Goal: Transaction & Acquisition: Obtain resource

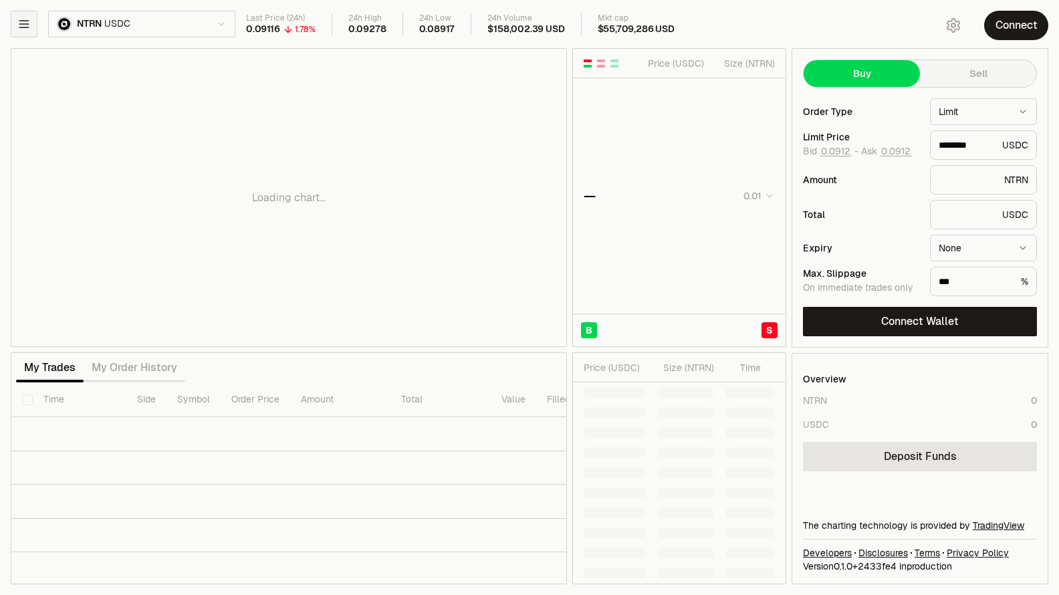
click at [28, 27] on icon "button" at bounding box center [23, 24] width 9 height 7
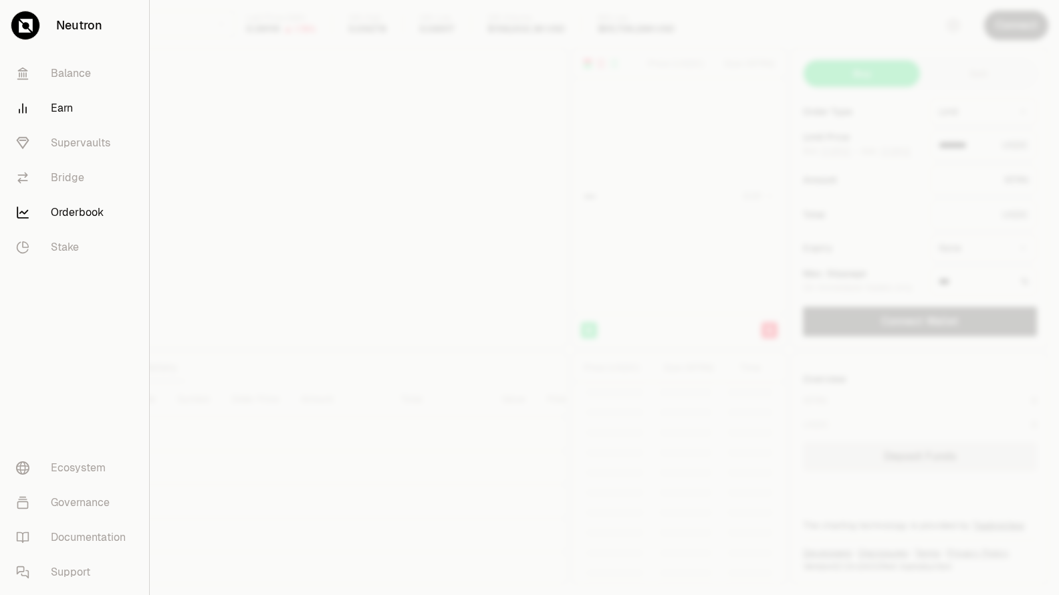
type input "********"
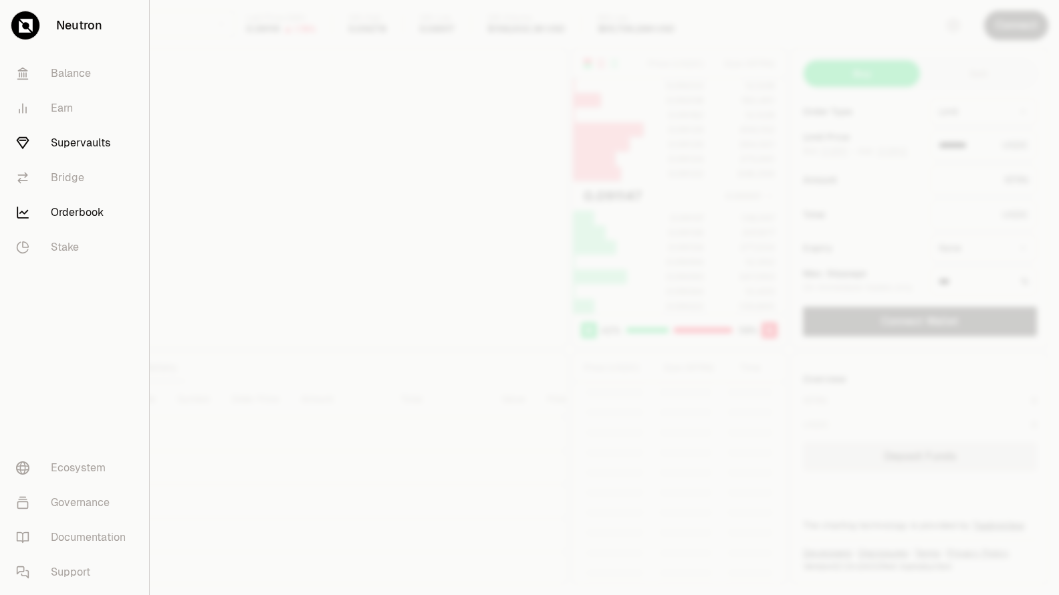
click at [68, 138] on link "Supervaults" at bounding box center [74, 143] width 138 height 35
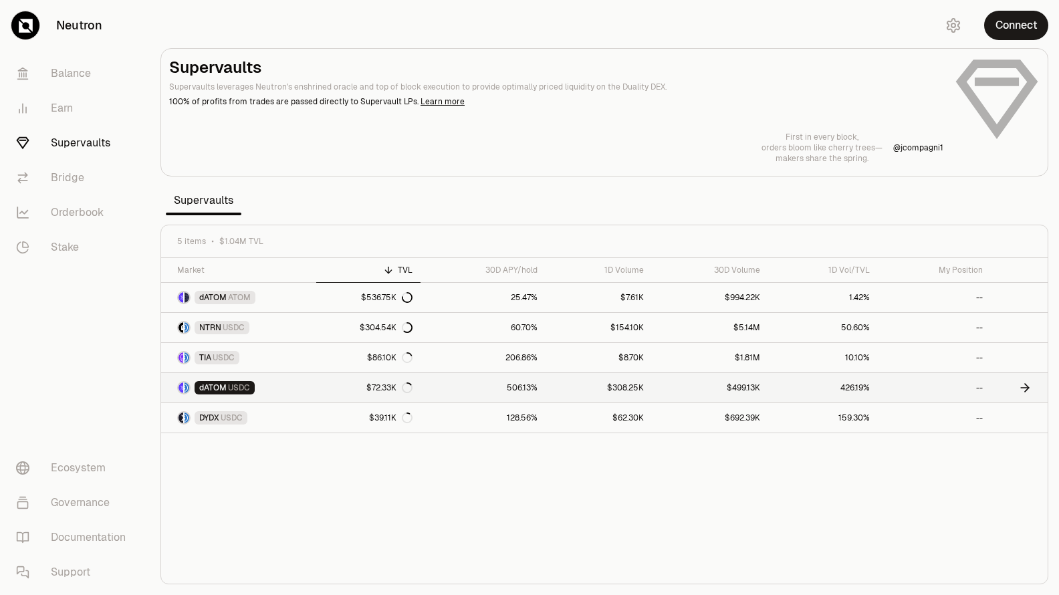
click at [310, 389] on link "dATOM USDC" at bounding box center [238, 387] width 155 height 29
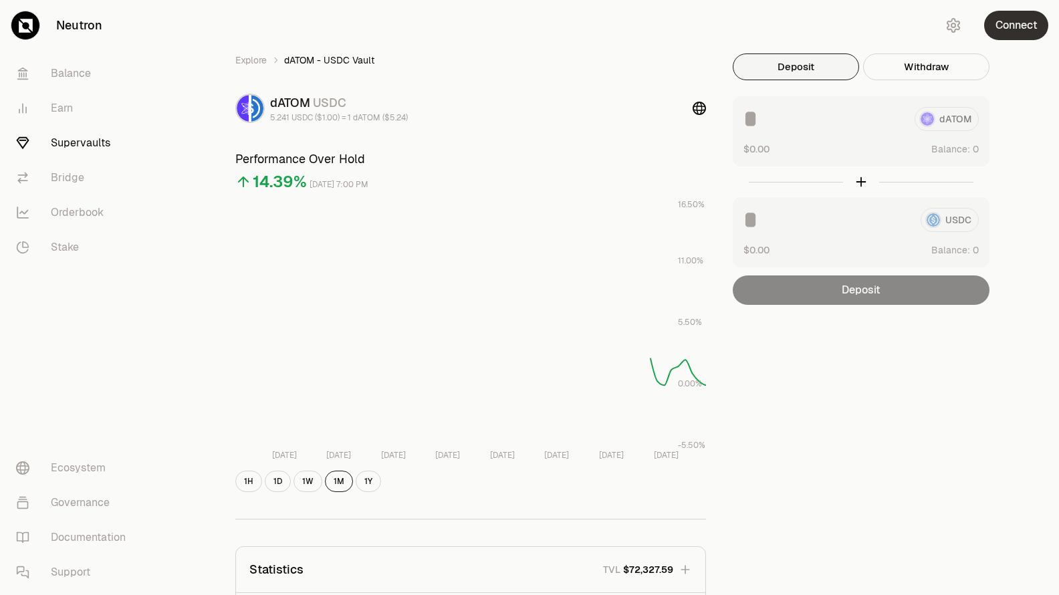
click at [1015, 25] on button "Connect" at bounding box center [1017, 25] width 64 height 29
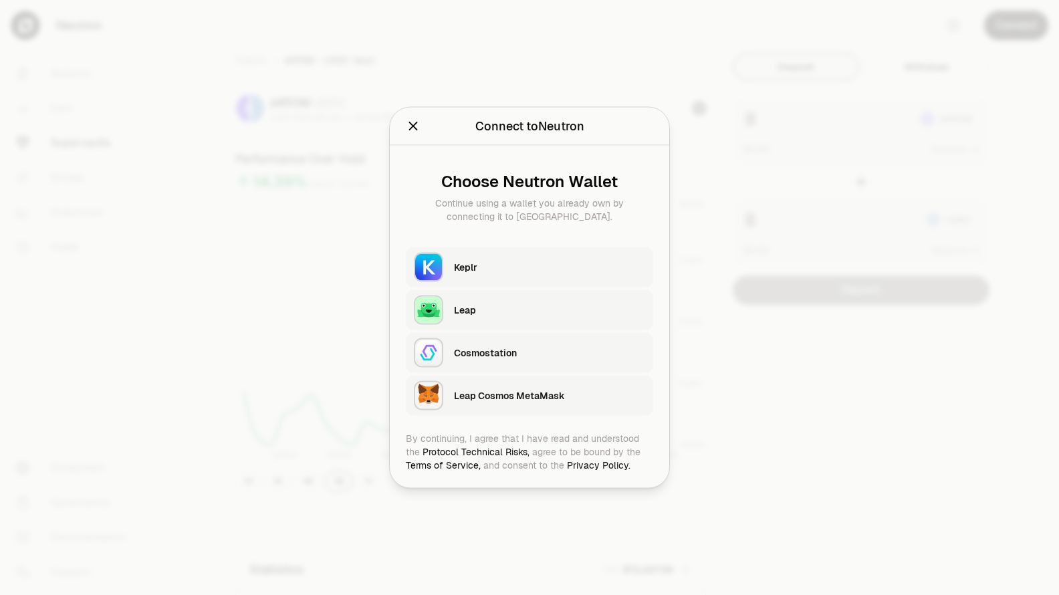
click at [497, 272] on div "Keplr" at bounding box center [549, 267] width 191 height 13
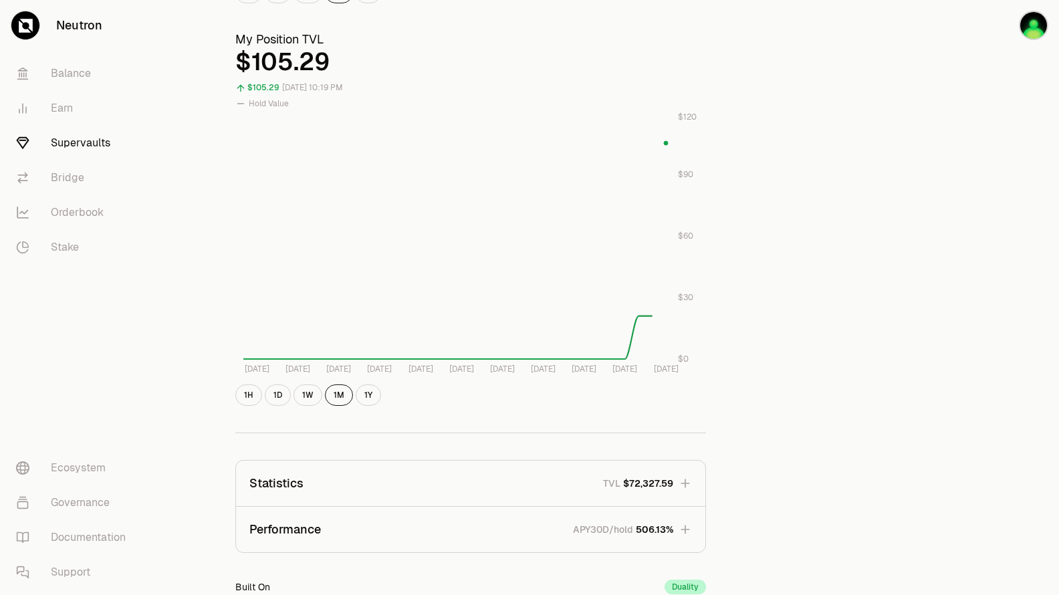
scroll to position [535, 0]
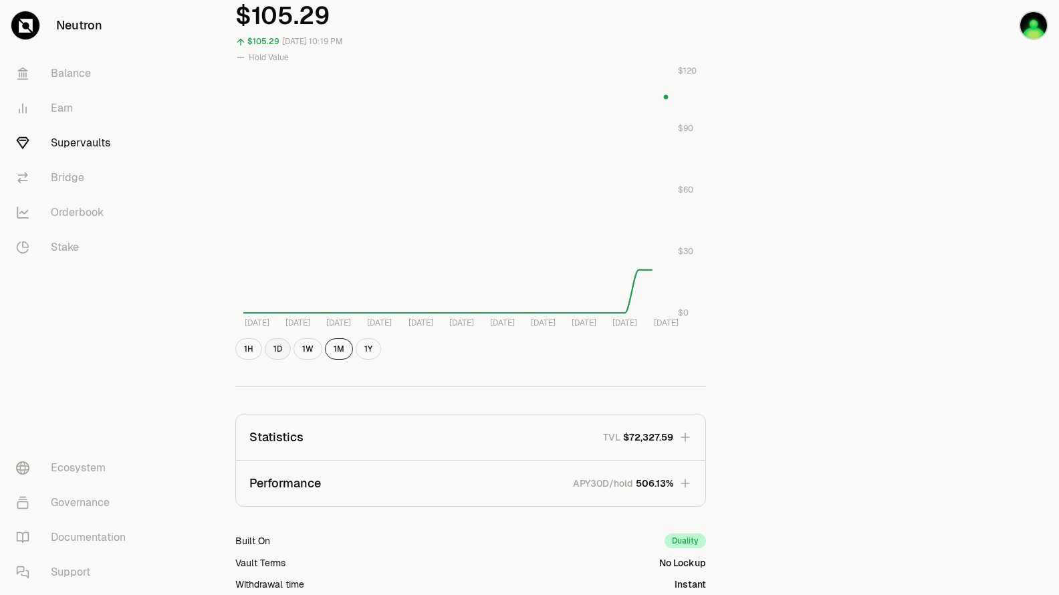
click at [269, 346] on button "1D" at bounding box center [278, 348] width 26 height 21
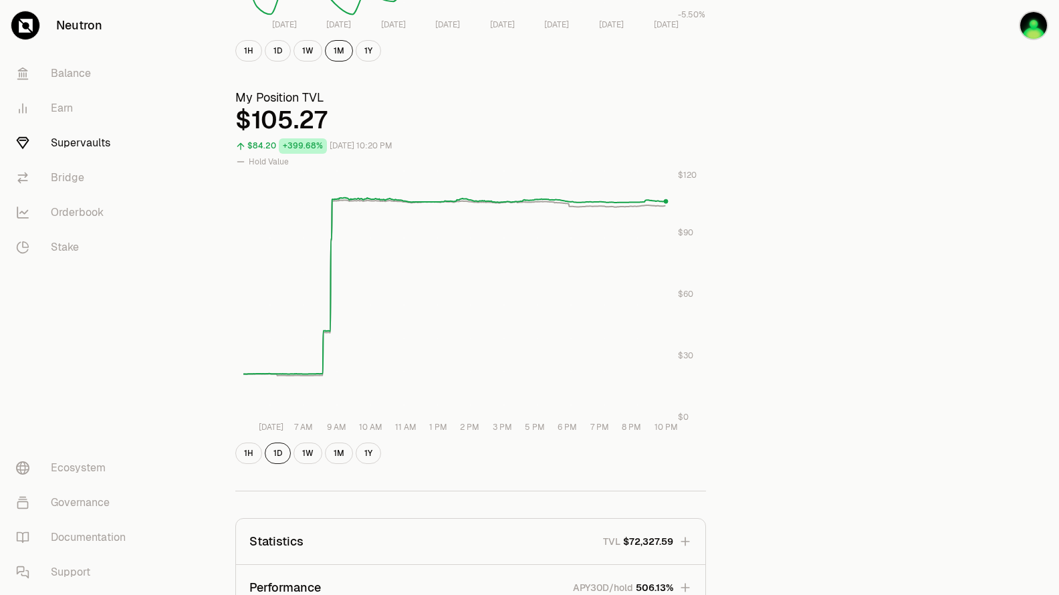
scroll to position [481, 0]
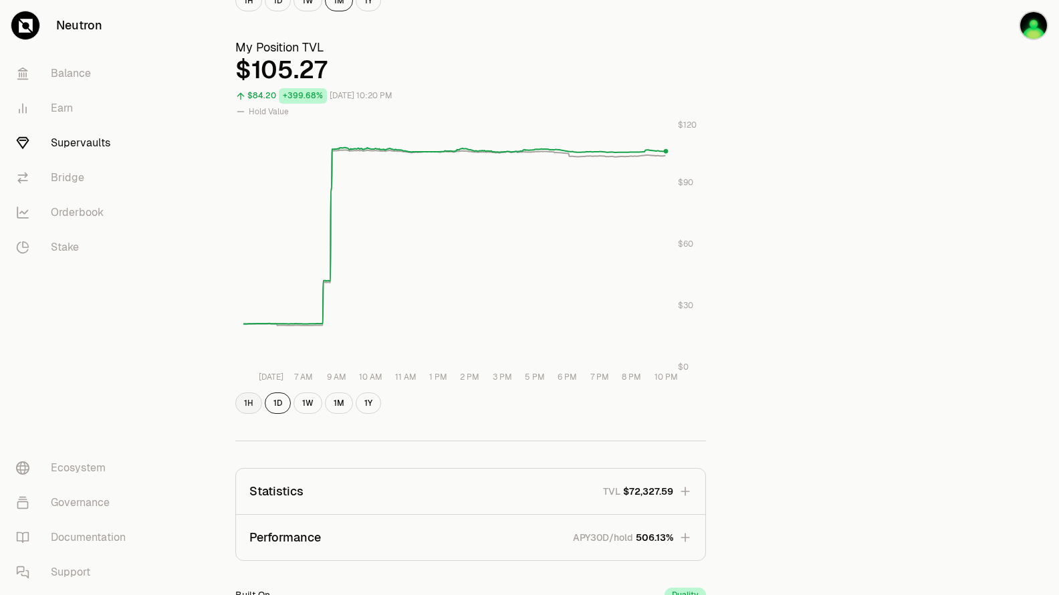
click at [247, 401] on button "1H" at bounding box center [248, 403] width 27 height 21
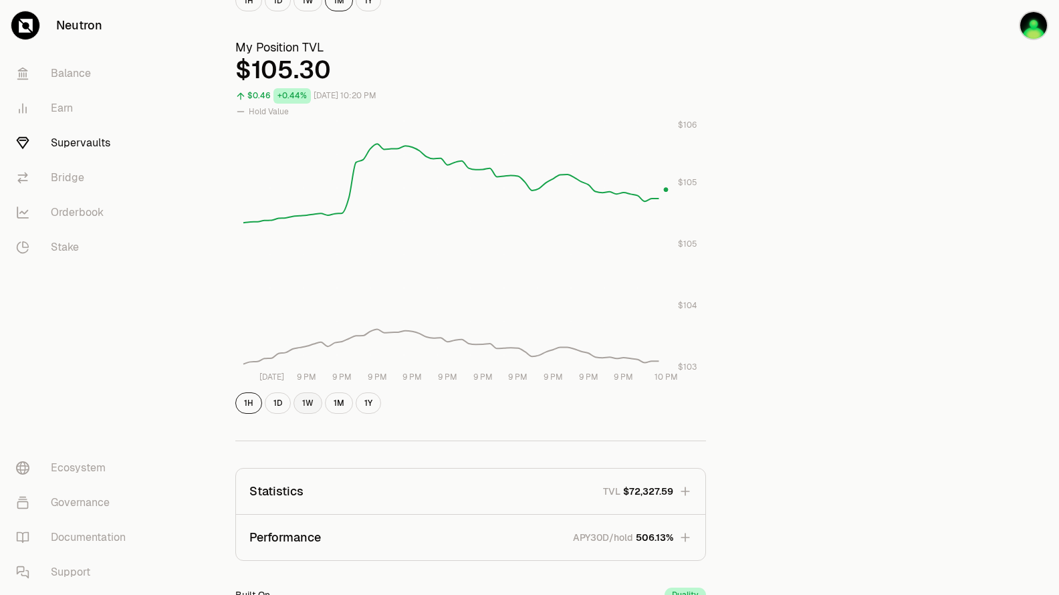
click at [314, 406] on button "1W" at bounding box center [308, 403] width 29 height 21
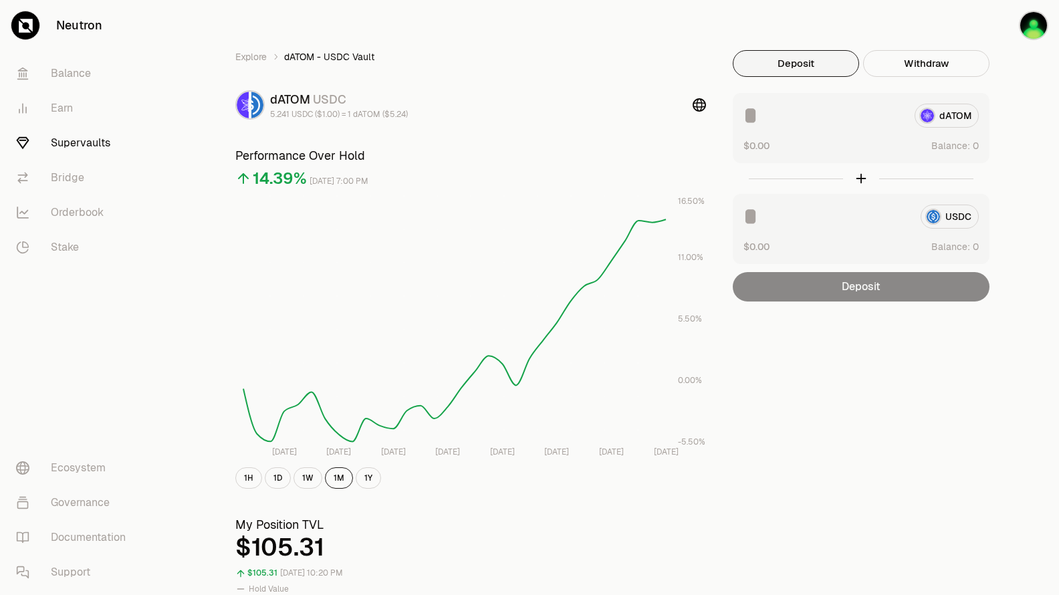
scroll to position [0, 0]
